Goal: Find contact information: Find contact information

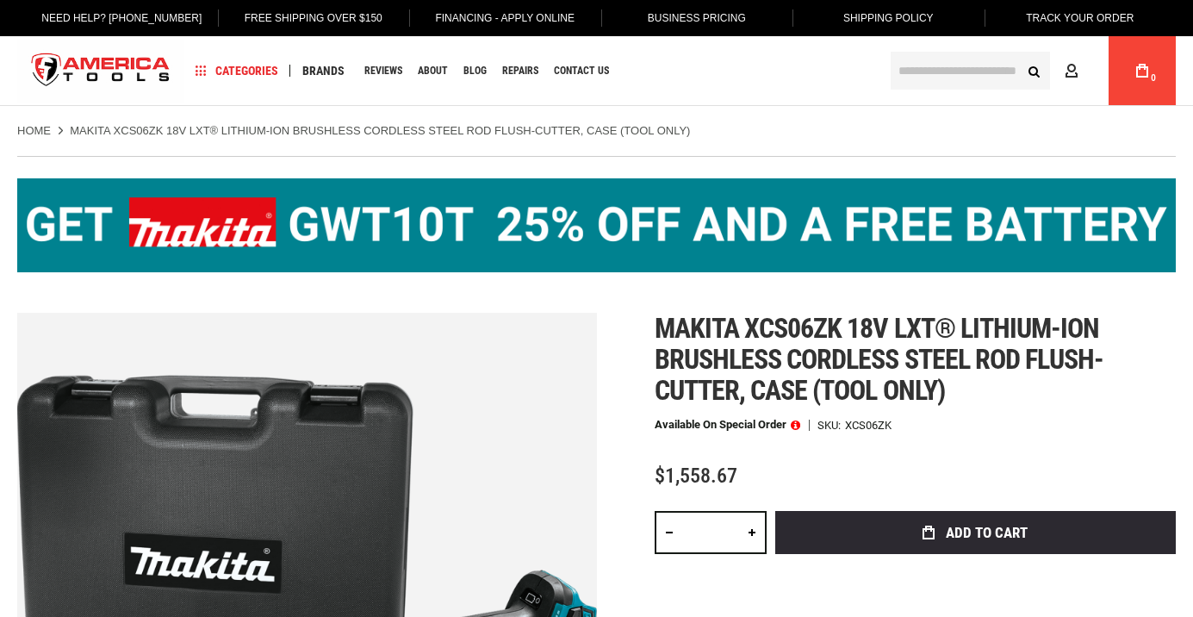
click at [589, 67] on span "Contact Us" at bounding box center [581, 70] width 55 height 10
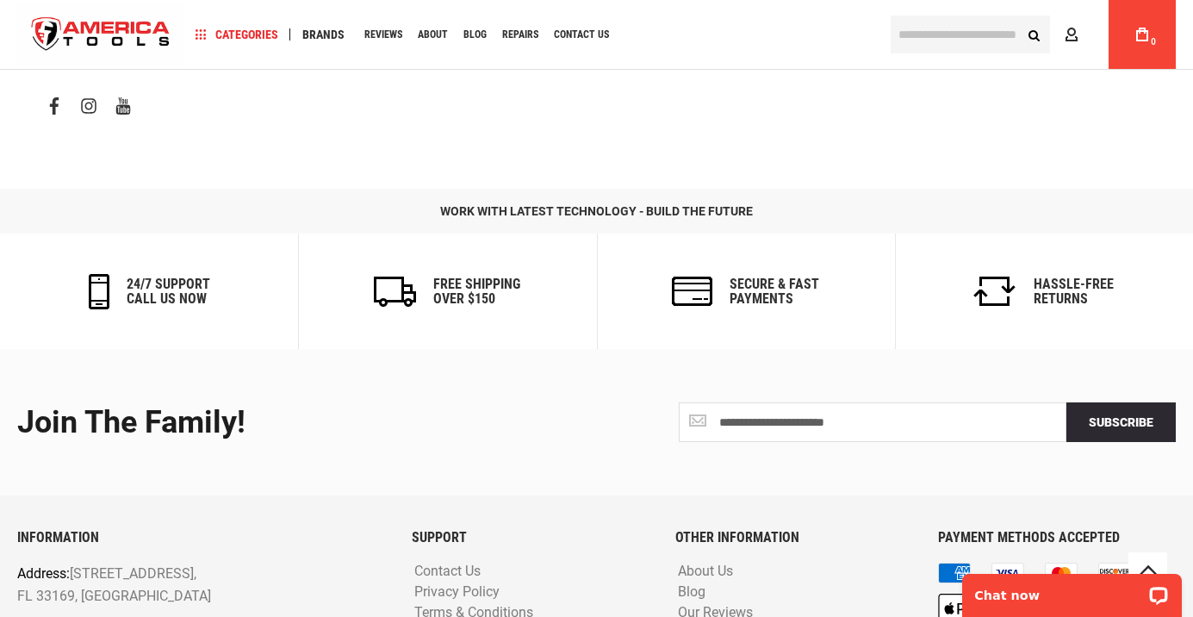
scroll to position [1035, 0]
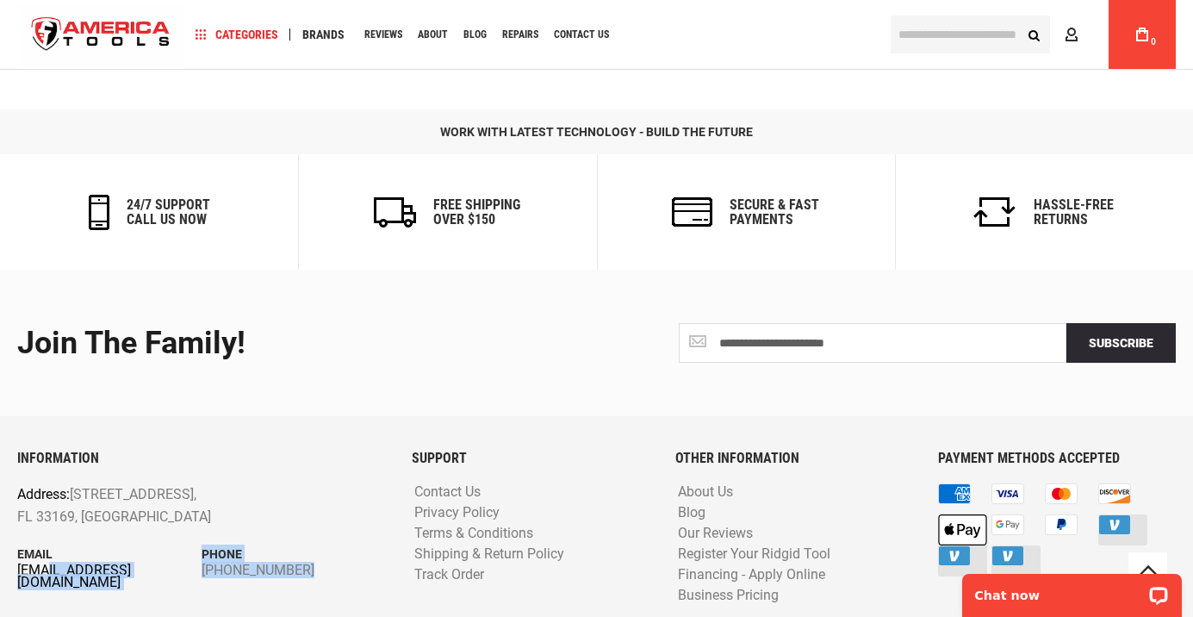
drag, startPoint x: 63, startPoint y: 558, endPoint x: 38, endPoint y: 515, distance: 49.1
click at [38, 515] on div "INFORMATION Address: [STREET_ADDRESS] Email [EMAIL_ADDRESS][DOMAIN_NAME] Phone …" at bounding box center [201, 543] width 395 height 184
copy div "@[DOMAIN_NAME] Phone [PHONE_NUMBER]"
